Goal: Information Seeking & Learning: Check status

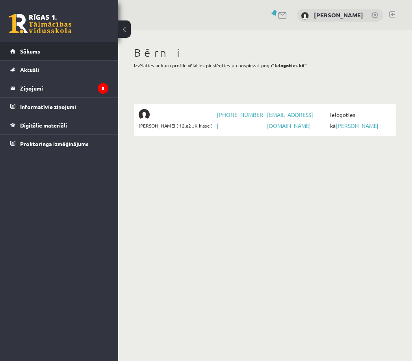
click at [36, 50] on span "Sākums" at bounding box center [30, 51] width 20 height 7
click at [32, 51] on span "Sākums" at bounding box center [30, 51] width 20 height 7
click at [31, 53] on span "Sākums" at bounding box center [30, 51] width 20 height 7
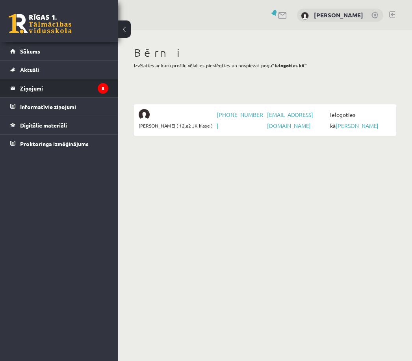
click at [32, 87] on legend "Ziņojumi 8" at bounding box center [64, 88] width 88 height 18
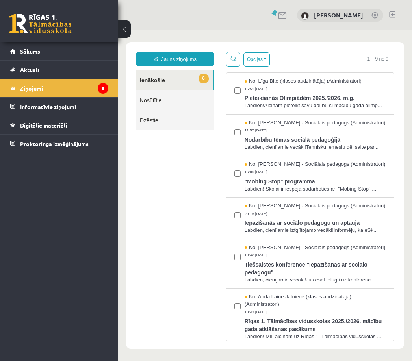
click at [287, 15] on link at bounding box center [282, 15] width 9 height 7
click at [57, 109] on legend "Informatīvie ziņojumi 0" at bounding box center [64, 107] width 88 height 18
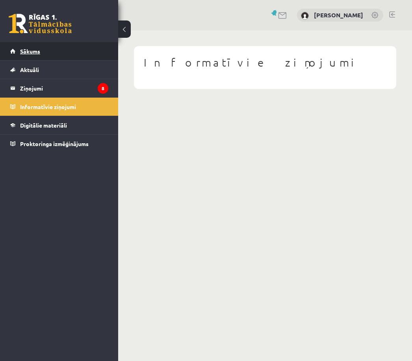
click at [28, 49] on span "Sākums" at bounding box center [30, 51] width 20 height 7
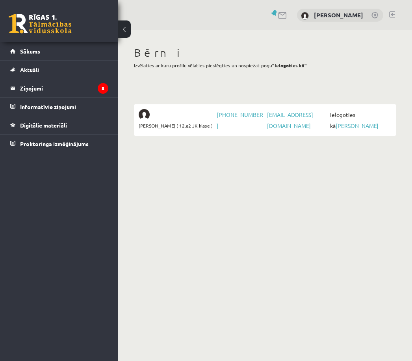
click at [170, 126] on span "[PERSON_NAME] ( 12.a2 JK klase )" at bounding box center [176, 125] width 74 height 11
click at [345, 126] on link "[PERSON_NAME]" at bounding box center [356, 125] width 43 height 7
click at [28, 48] on span "Sākums" at bounding box center [30, 51] width 20 height 7
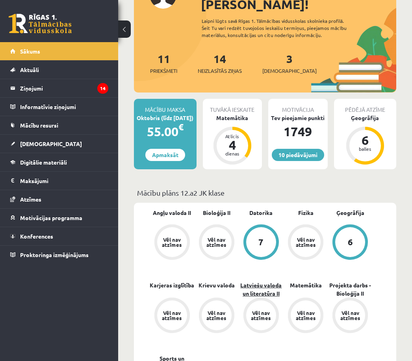
scroll to position [107, 0]
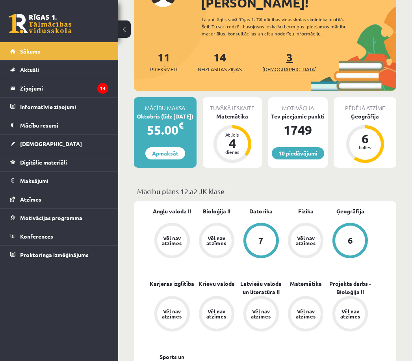
click at [277, 50] on link "3 Ieskaites" at bounding box center [289, 61] width 54 height 23
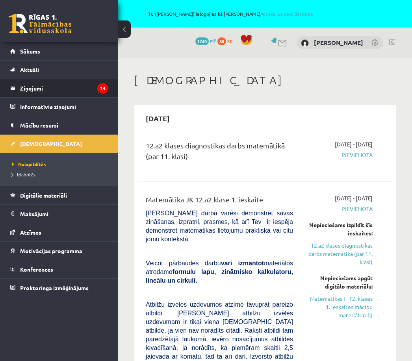
click at [100, 87] on icon "14" at bounding box center [102, 88] width 11 height 11
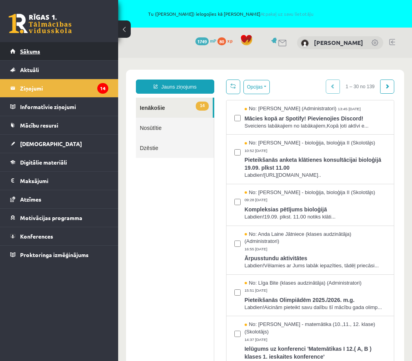
click at [33, 49] on span "Sākums" at bounding box center [30, 51] width 20 height 7
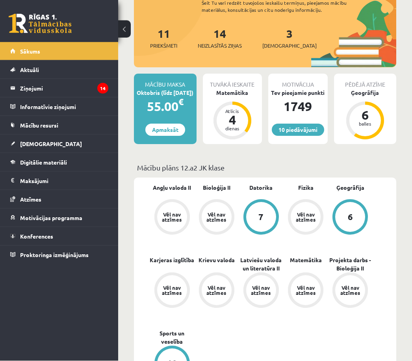
scroll to position [130, 0]
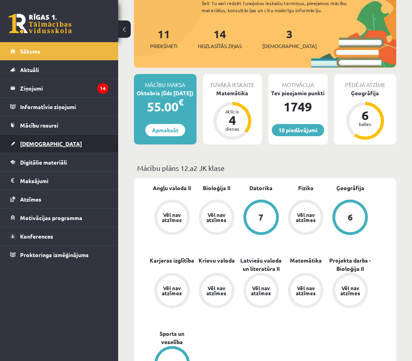
click at [35, 143] on span "[DEMOGRAPHIC_DATA]" at bounding box center [51, 143] width 62 height 7
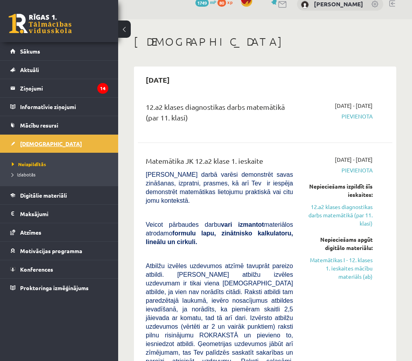
scroll to position [38, 0]
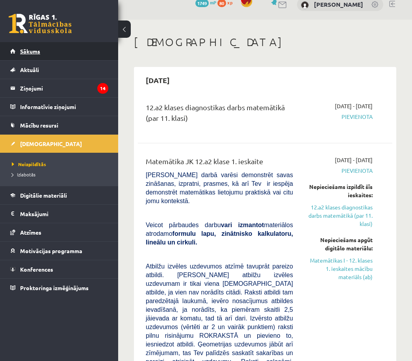
click at [36, 51] on span "Sākums" at bounding box center [30, 51] width 20 height 7
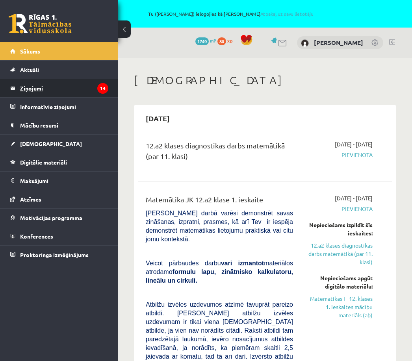
click at [37, 85] on legend "Ziņojumi 14" at bounding box center [64, 88] width 88 height 18
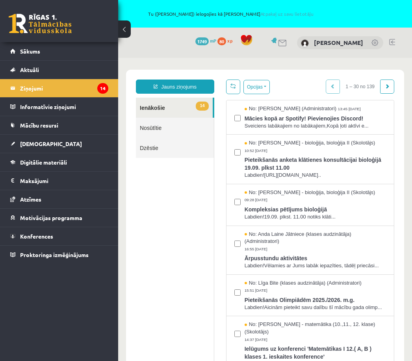
click at [287, 45] on link at bounding box center [282, 43] width 9 height 7
click at [363, 311] on span "Labdien!Aicinām pieteikt savu dalību šī mācību gada olimp..." at bounding box center [314, 307] width 141 height 7
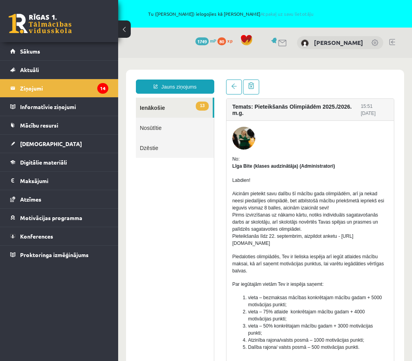
click at [165, 110] on link "13 Ienākošie" at bounding box center [174, 108] width 77 height 20
click at [326, 329] on li "vieta – 50% konkrētajam mācību gadam + 3000 motivācijas punkti;" at bounding box center [318, 329] width 140 height 14
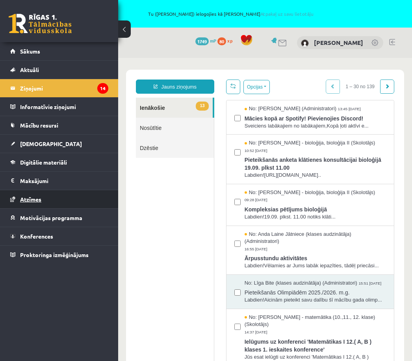
click at [70, 200] on link "Atzīmes" at bounding box center [59, 199] width 98 height 18
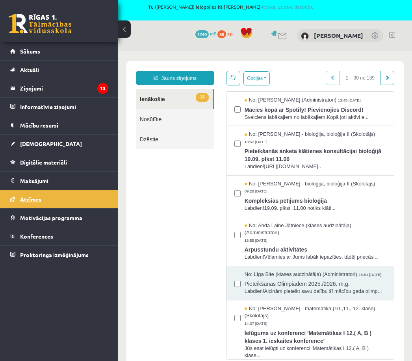
scroll to position [2, 0]
click at [152, 97] on link "13 Ienākošie" at bounding box center [174, 99] width 77 height 20
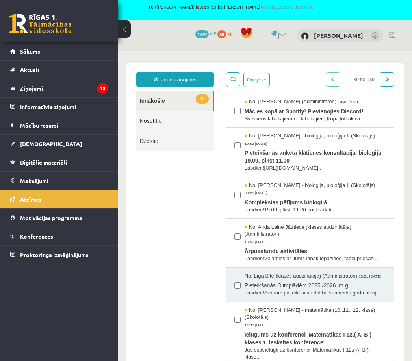
scroll to position [0, 0]
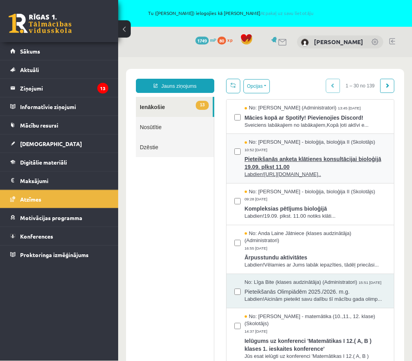
click at [344, 172] on span "Labdien![URL][DOMAIN_NAME].." at bounding box center [314, 174] width 141 height 7
